Goal: Task Accomplishment & Management: Use online tool/utility

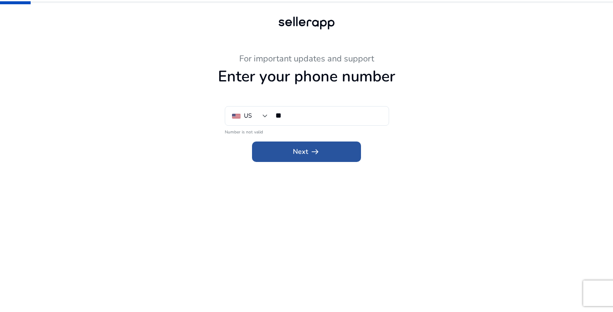
click at [326, 144] on span at bounding box center [306, 151] width 109 height 20
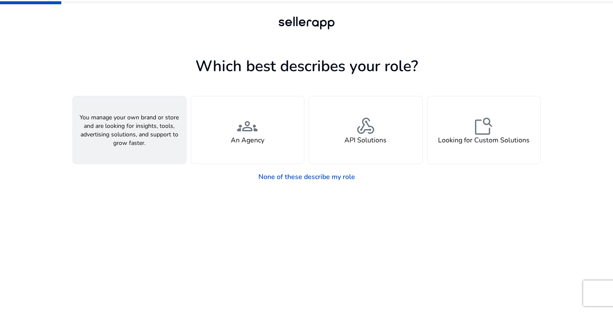
click at [175, 153] on div "person A Seller" at bounding box center [129, 129] width 113 height 67
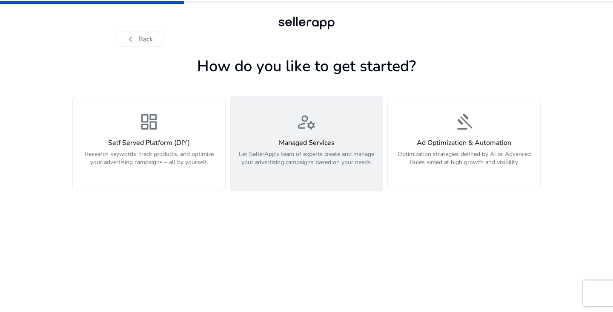
click at [276, 168] on p "Let SellerApp’s team of experts create and manage your advertising campaigns ba…" at bounding box center [306, 163] width 142 height 26
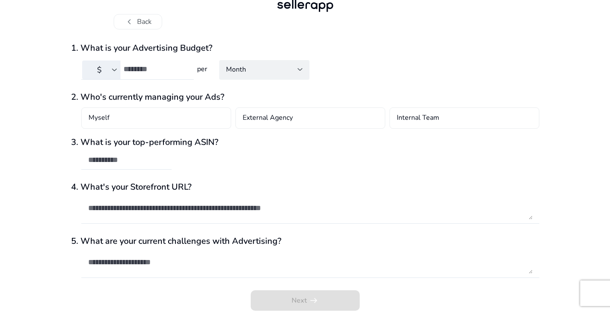
scroll to position [21, 0]
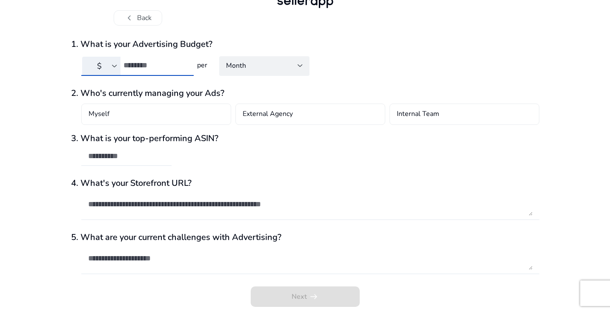
click at [159, 65] on input "number" at bounding box center [154, 64] width 63 height 9
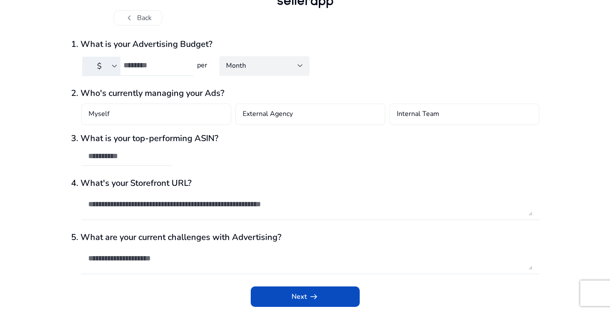
click at [243, 65] on span "Month" at bounding box center [236, 65] width 20 height 9
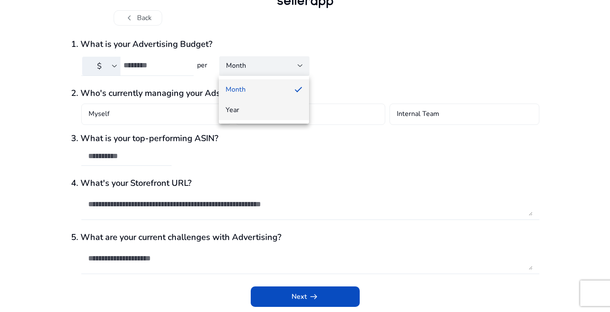
click at [249, 112] on span "Year" at bounding box center [264, 109] width 77 height 9
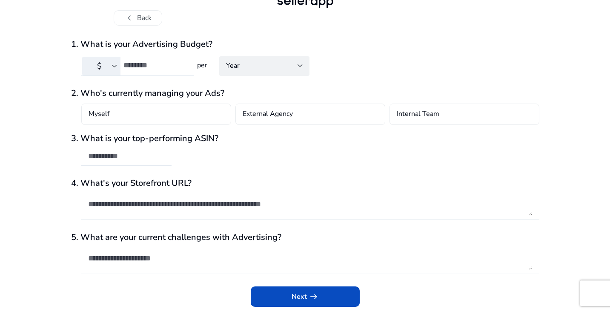
click at [146, 70] on div "*" at bounding box center [154, 65] width 63 height 19
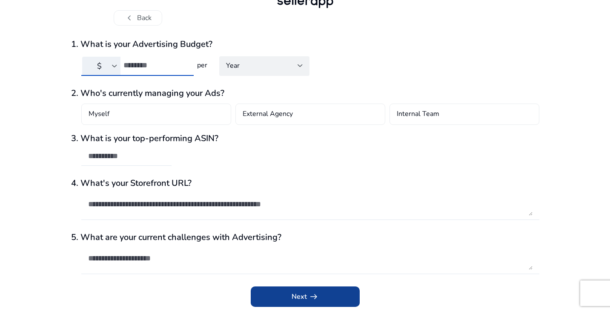
type input "**"
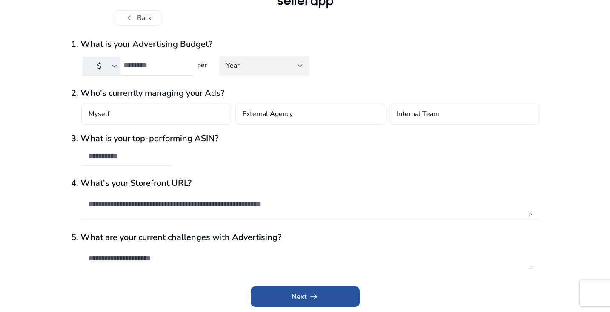
click at [287, 293] on span "submit" at bounding box center [305, 296] width 109 height 20
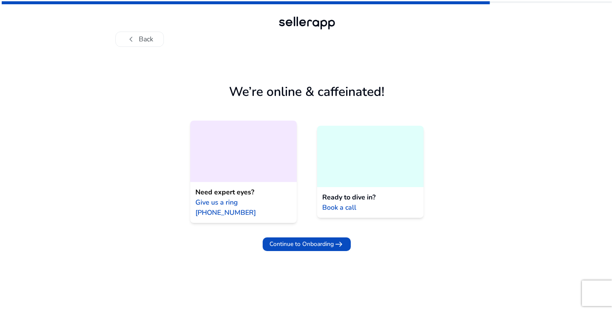
scroll to position [0, 0]
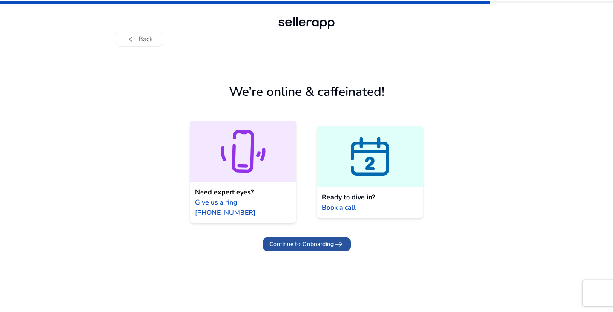
click at [288, 240] on span at bounding box center [307, 244] width 88 height 20
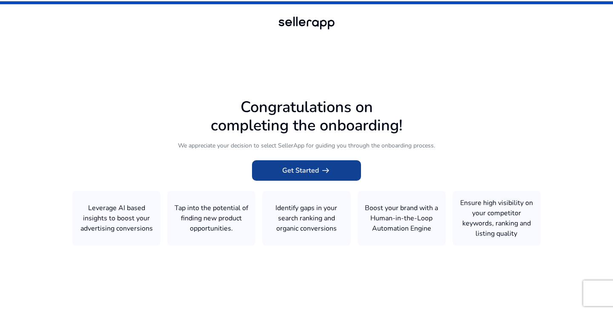
click at [300, 166] on span "Get Started arrow_right_alt" at bounding box center [306, 170] width 49 height 10
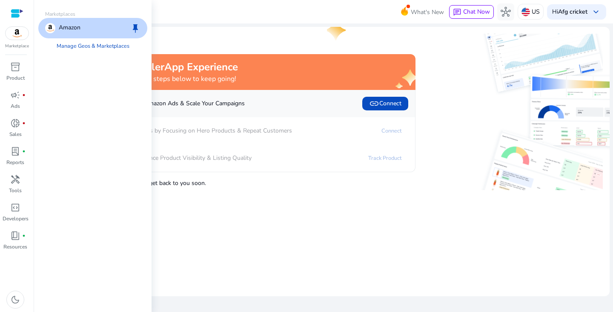
click at [15, 39] on img at bounding box center [17, 33] width 23 height 13
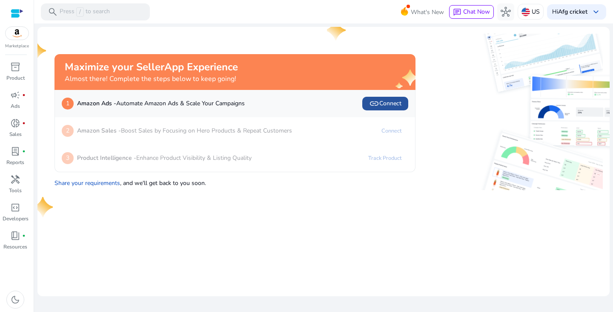
click at [384, 103] on span "link Connect" at bounding box center [385, 103] width 32 height 10
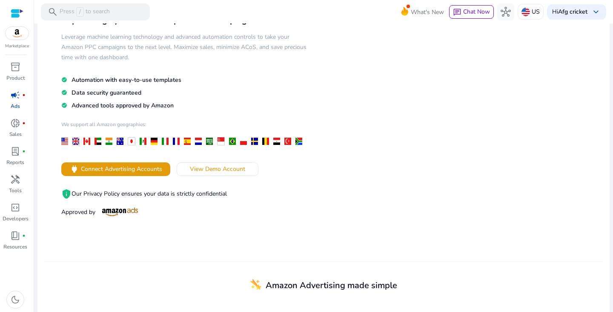
scroll to position [75, 0]
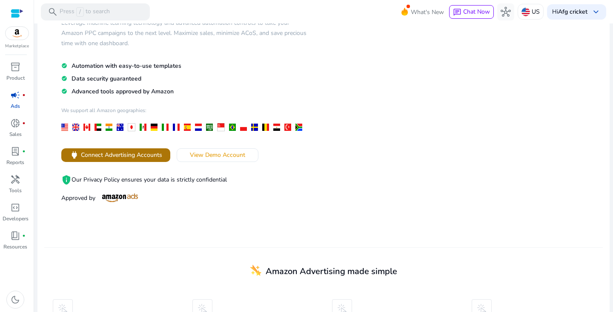
click at [148, 154] on span "Connect Advertising Accounts" at bounding box center [121, 154] width 81 height 9
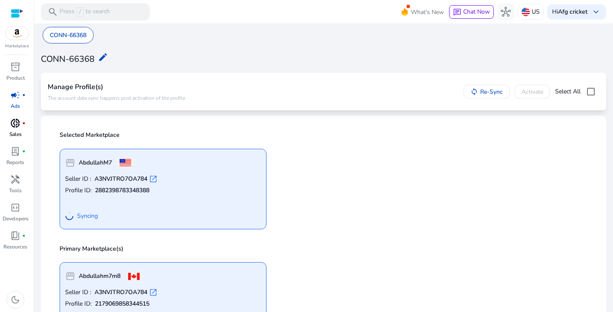
click at [18, 127] on span "donut_small" at bounding box center [15, 123] width 10 height 10
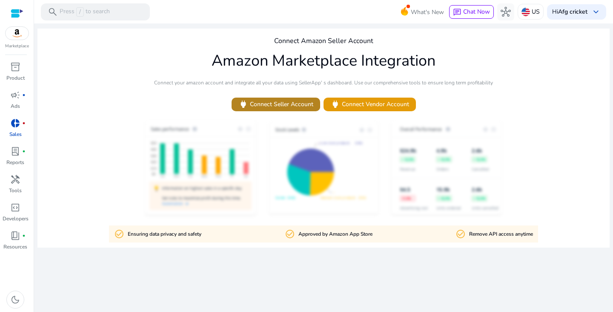
click at [255, 101] on span "power Connect Seller Account" at bounding box center [275, 104] width 75 height 10
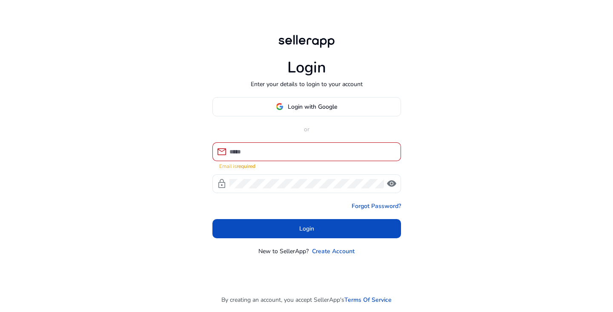
click at [311, 124] on div "Login with Google or mail Email is required lock visibility Forgot Password? Lo…" at bounding box center [306, 176] width 189 height 158
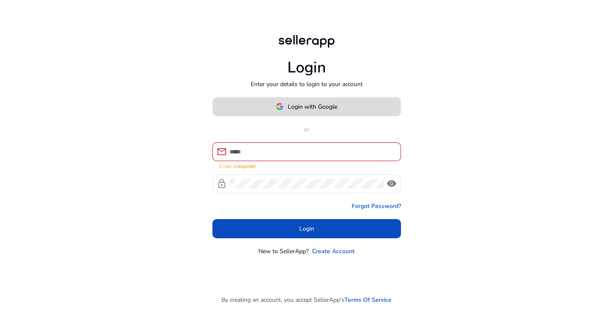
click at [309, 109] on span "Login with Google" at bounding box center [312, 106] width 49 height 9
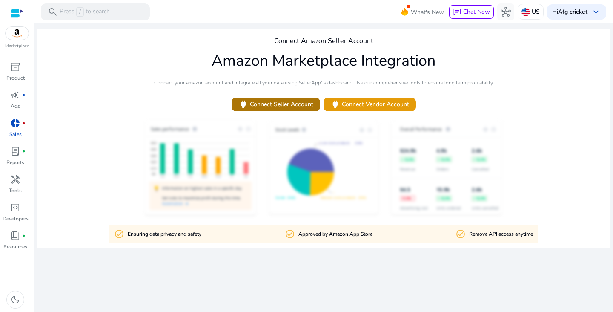
click at [266, 106] on span "power Connect Seller Account" at bounding box center [275, 104] width 75 height 10
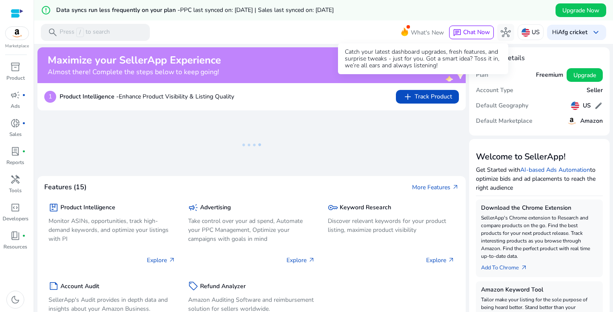
click at [419, 29] on span "What's New" at bounding box center [427, 32] width 33 height 15
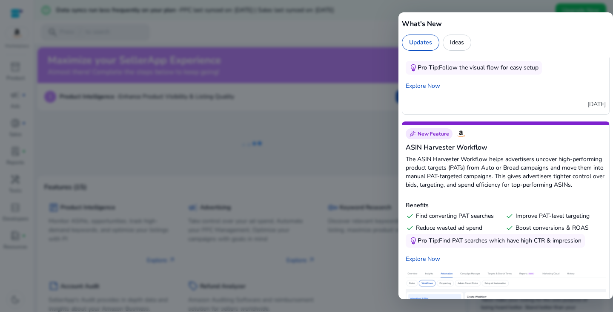
scroll to position [1363, 0]
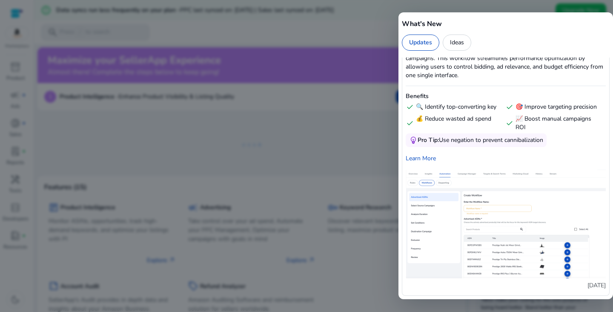
click at [380, 117] on div at bounding box center [306, 156] width 613 height 312
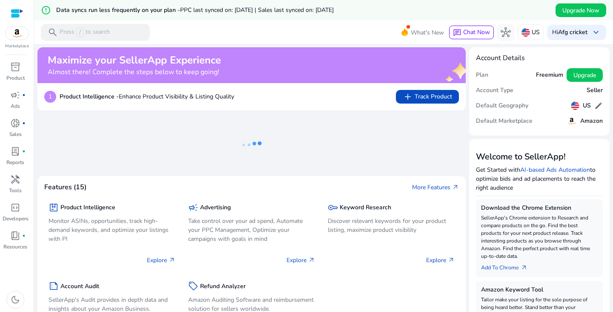
click at [546, 75] on h5 "Freemium" at bounding box center [549, 75] width 27 height 7
click at [578, 74] on span "Upgrade" at bounding box center [584, 75] width 23 height 9
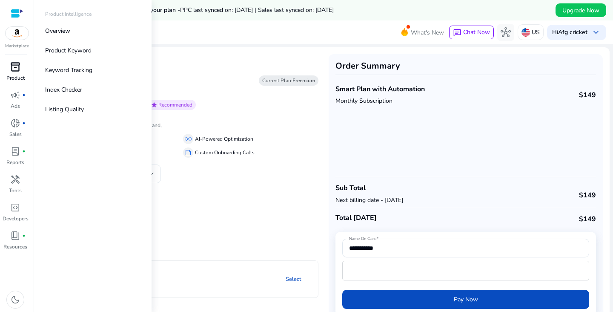
click at [17, 73] on div "inventory_2" at bounding box center [15, 67] width 24 height 14
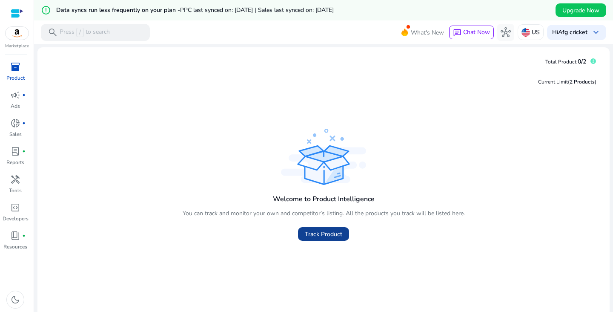
click at [325, 237] on span "Track Product" at bounding box center [323, 233] width 37 height 9
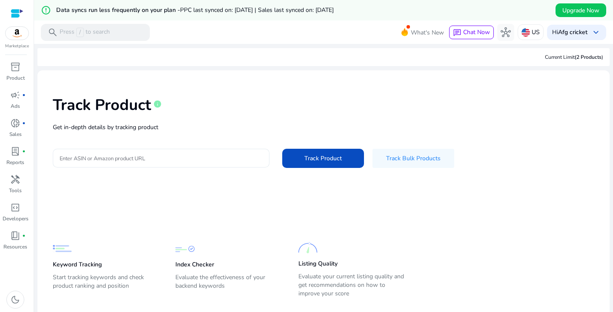
click at [223, 163] on div at bounding box center [161, 158] width 203 height 19
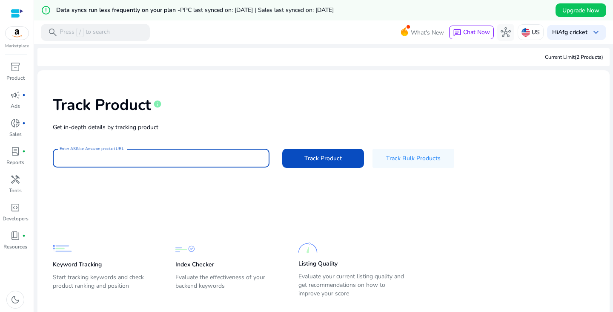
click at [223, 160] on input "Enter ASIN or Amazon product URL" at bounding box center [161, 157] width 203 height 9
paste input "**********"
type input "**********"
click at [351, 152] on span at bounding box center [323, 158] width 82 height 20
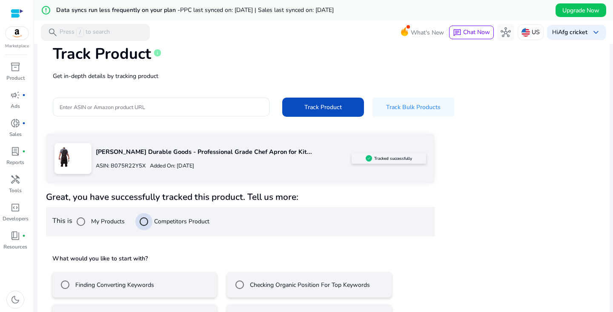
scroll to position [82, 0]
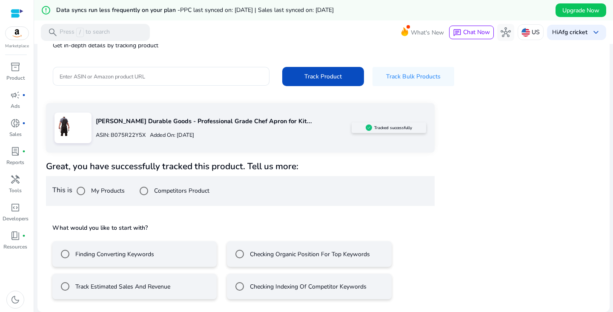
click at [76, 255] on label "Finding Converting Keywords" at bounding box center [114, 253] width 80 height 9
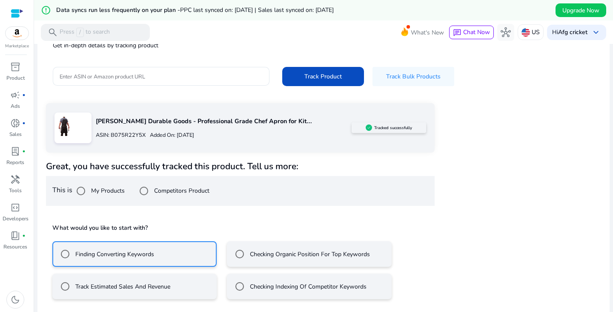
click at [169, 134] on p "Added On: [DATE]" at bounding box center [170, 135] width 49 height 8
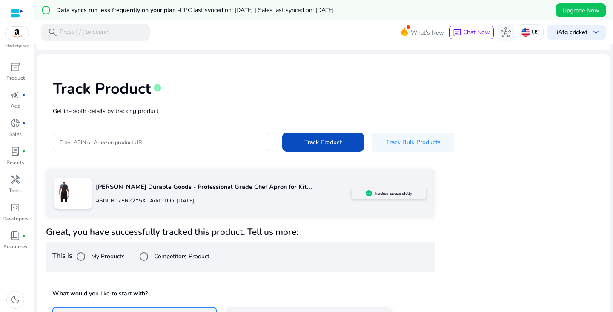
scroll to position [0, 0]
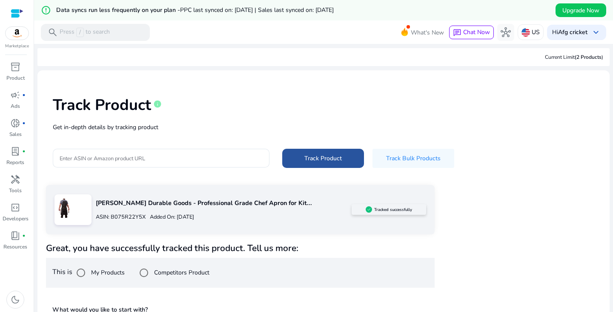
click at [293, 150] on span at bounding box center [323, 158] width 82 height 20
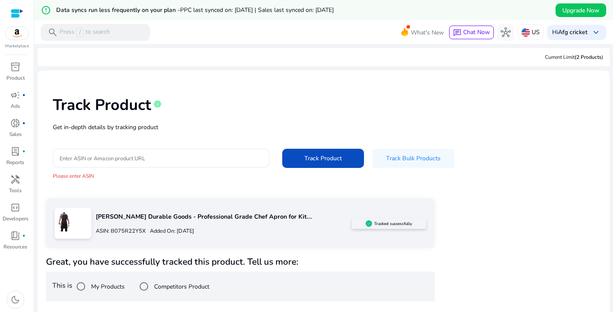
click at [104, 219] on p "[PERSON_NAME] Durable Goods - Professional Grade Chef Apron for Kit..." at bounding box center [224, 216] width 256 height 9
click at [120, 229] on p "ASIN: B075R22Y5X" at bounding box center [121, 231] width 50 height 8
click at [13, 104] on p "Ads" at bounding box center [15, 106] width 9 height 8
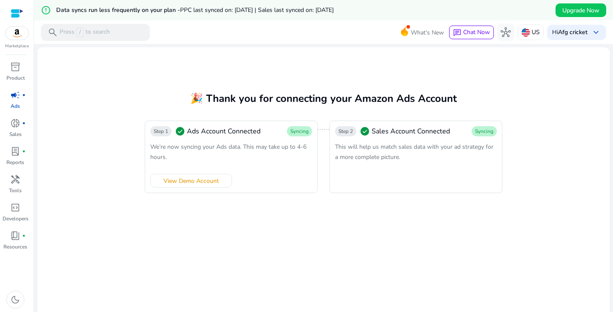
click at [232, 151] on div "We’re now syncing your Ads data. This may take up to 4-6 hours." at bounding box center [231, 151] width 162 height 20
click at [13, 72] on span "inventory_2" at bounding box center [15, 67] width 10 height 10
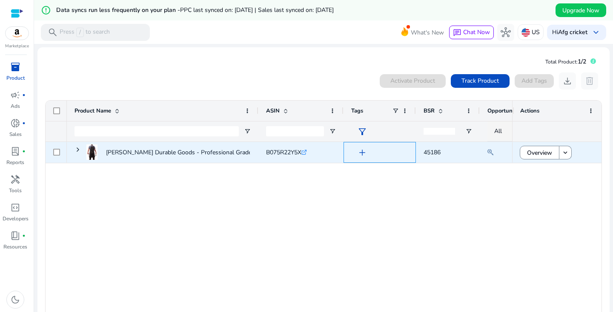
click at [347, 149] on div "add" at bounding box center [379, 152] width 72 height 21
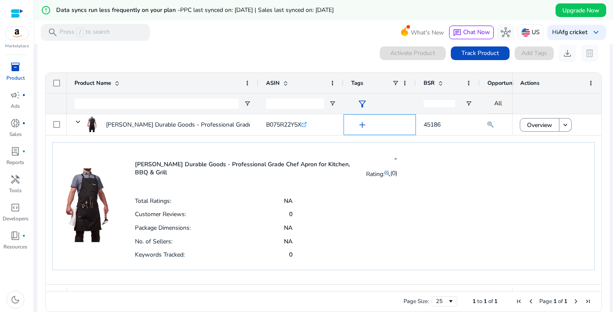
scroll to position [39, 0]
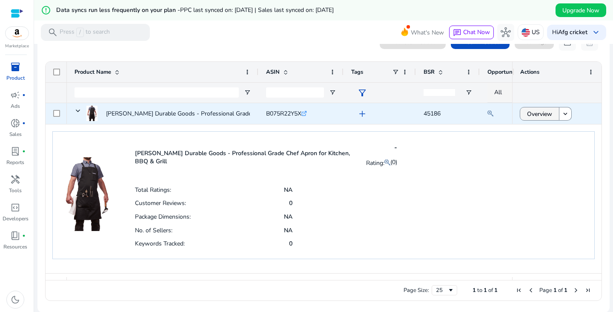
click at [538, 113] on span "Overview" at bounding box center [539, 113] width 25 height 17
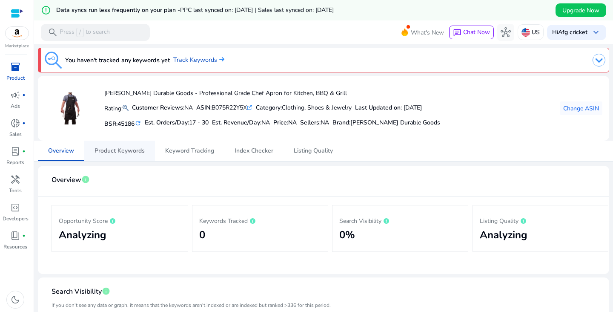
click at [132, 152] on span "Product Keywords" at bounding box center [119, 151] width 50 height 6
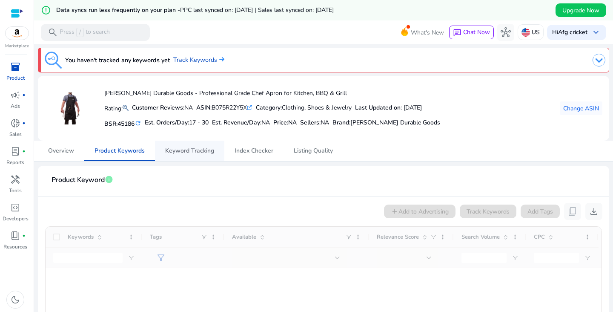
click at [209, 156] on span "Keyword Tracking" at bounding box center [189, 150] width 49 height 20
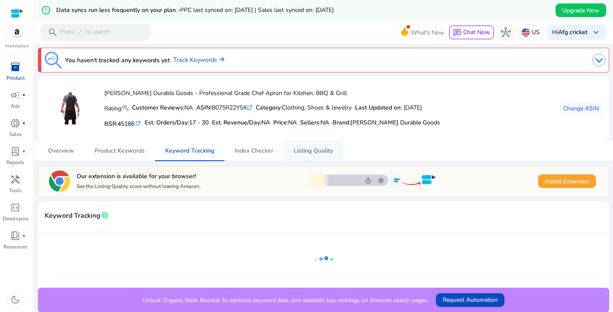
click at [310, 151] on span "Listing Quality" at bounding box center [313, 151] width 39 height 6
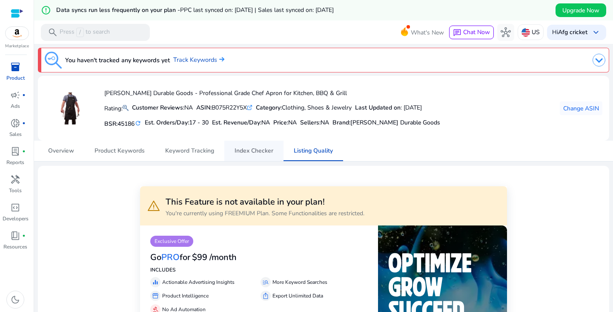
click at [257, 155] on span "Index Checker" at bounding box center [254, 150] width 39 height 20
click at [201, 148] on span "Keyword Tracking" at bounding box center [189, 151] width 49 height 6
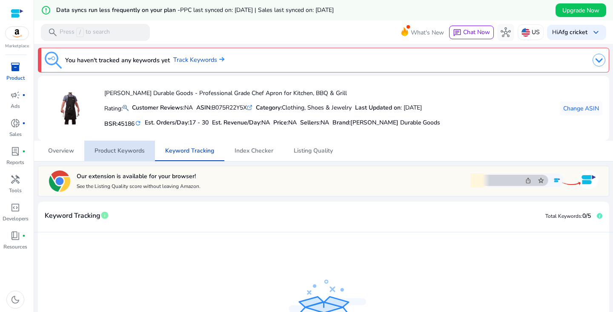
click at [132, 144] on span "Product Keywords" at bounding box center [119, 150] width 50 height 20
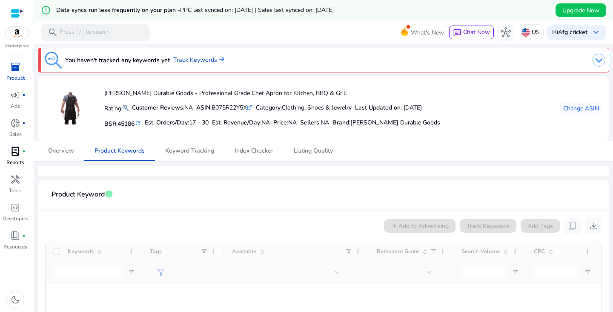
click at [16, 150] on span "lab_profile" at bounding box center [15, 151] width 10 height 10
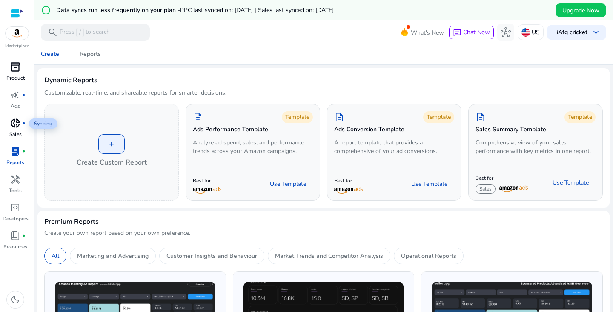
click at [18, 119] on span "donut_small" at bounding box center [15, 123] width 10 height 10
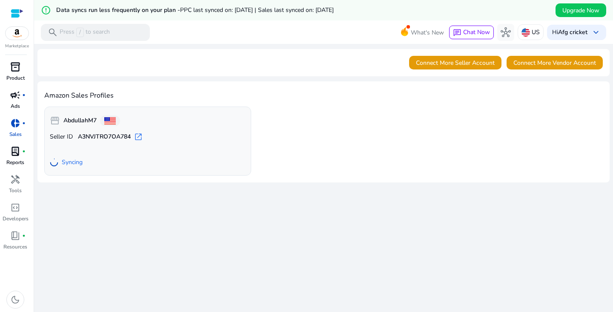
click at [17, 105] on p "Ads" at bounding box center [15, 106] width 9 height 8
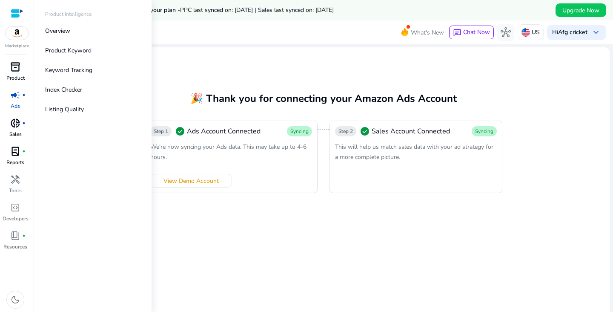
click at [20, 64] on span "inventory_2" at bounding box center [15, 67] width 10 height 10
